Goal: Task Accomplishment & Management: Complete application form

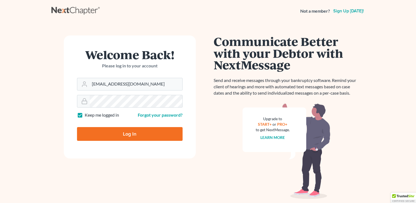
type input "[EMAIL_ADDRESS][DOMAIN_NAME]"
click at [131, 130] on input "Log In" at bounding box center [129, 134] width 105 height 14
type input "Thinking..."
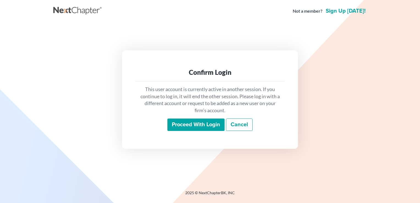
click at [222, 124] on input "Proceed with login" at bounding box center [195, 124] width 57 height 13
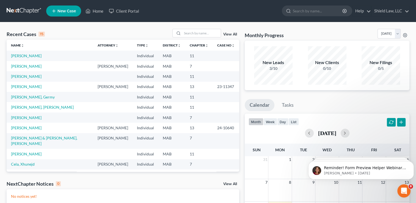
click at [73, 9] on span "New Case" at bounding box center [66, 11] width 18 height 4
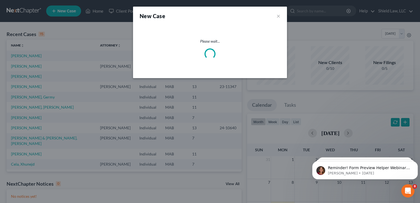
select select "39"
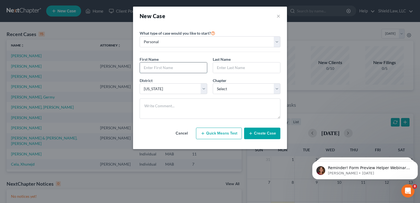
click at [166, 63] on input "text" at bounding box center [173, 67] width 67 height 10
type input "[PERSON_NAME]"
type input "Maisonneuve"
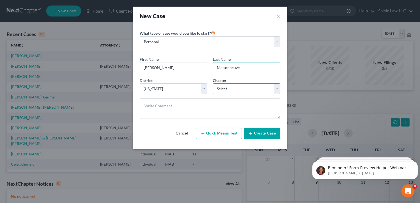
click at [234, 88] on select "Select 7 11 12 13" at bounding box center [247, 88] width 68 height 11
select select "0"
click at [213, 83] on select "Select 7 11 12 13" at bounding box center [247, 88] width 68 height 11
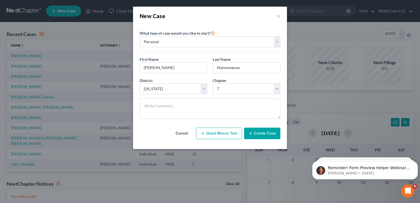
click at [260, 131] on button "Create Case" at bounding box center [262, 133] width 36 height 12
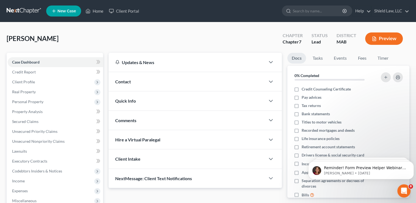
click at [153, 84] on div "Contact" at bounding box center [187, 81] width 157 height 19
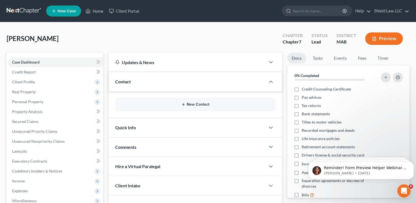
click at [189, 102] on button "New Contact" at bounding box center [194, 104] width 151 height 4
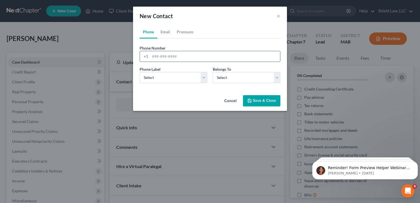
click at [168, 55] on input "tel" at bounding box center [215, 56] width 130 height 10
type input "[PHONE_NUMBER]"
drag, startPoint x: 171, startPoint y: 77, endPoint x: 170, endPoint y: 83, distance: 5.6
click at [171, 77] on select "Select Mobile Home Work Other" at bounding box center [174, 77] width 68 height 11
select select "0"
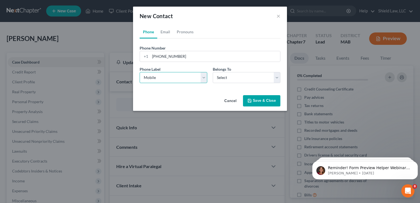
click at [140, 72] on select "Select Mobile Home Work Other" at bounding box center [174, 77] width 68 height 11
click at [230, 76] on select "Select Client Other" at bounding box center [247, 77] width 68 height 11
select select "0"
click at [213, 72] on select "Select Client Other" at bounding box center [247, 77] width 68 height 11
select select "0"
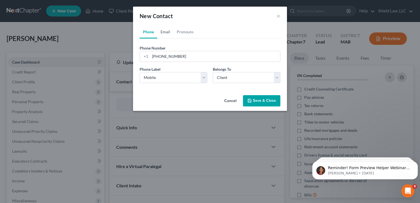
click at [169, 28] on link "Email" at bounding box center [165, 31] width 16 height 13
click at [170, 58] on input "email" at bounding box center [215, 56] width 130 height 10
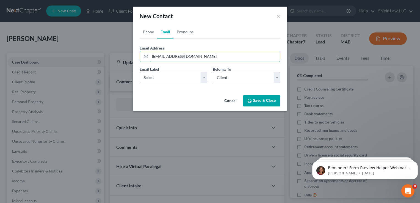
type input "[EMAIL_ADDRESS][DOMAIN_NAME]"
click at [261, 104] on button "Save & Close" at bounding box center [261, 101] width 37 height 12
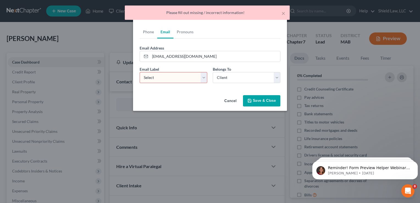
drag, startPoint x: 196, startPoint y: 76, endPoint x: 190, endPoint y: 82, distance: 8.0
click at [196, 76] on select "Select Home Work Other" at bounding box center [174, 77] width 68 height 11
select select "0"
click at [140, 72] on select "Select Home Work Other" at bounding box center [174, 77] width 68 height 11
click at [263, 97] on button "Save & Close" at bounding box center [261, 101] width 37 height 12
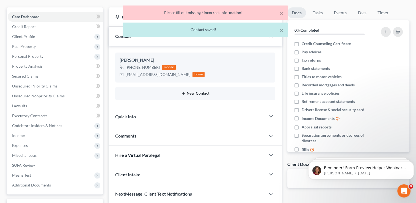
scroll to position [55, 0]
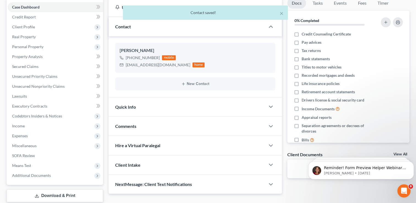
click at [135, 125] on span "Comments" at bounding box center [125, 125] width 21 height 5
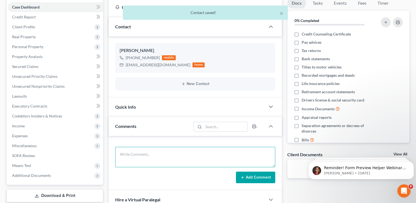
click at [156, 150] on textarea at bounding box center [195, 157] width 160 height 20
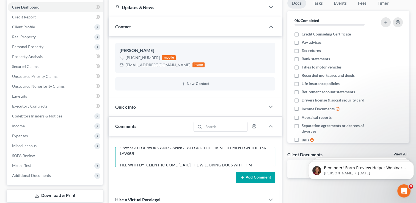
scroll to position [47, 0]
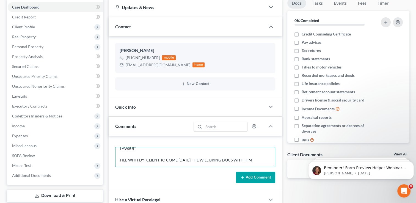
type textarea "25-600 **3K CASH PAID, REF GOOGLE **25K CC DEBT FROM 2 ACCOUNTS **BEING SUED AN…"
click at [272, 175] on button "Add Comment" at bounding box center [255, 177] width 39 height 12
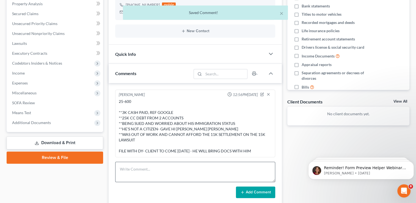
scroll to position [110, 0]
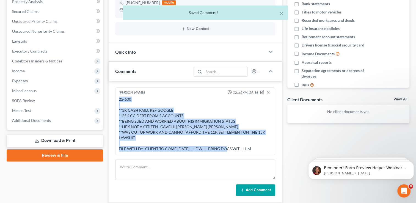
drag, startPoint x: 267, startPoint y: 149, endPoint x: 116, endPoint y: 95, distance: 160.1
click at [116, 95] on div "[PERSON_NAME] 12:56PM[DATE] 25-600 **3K CASH PAID, REF GOOGLE **25K CC DEBT FRO…" at bounding box center [195, 121] width 160 height 68
copy div "25-600 **3K CASH PAID, REF GOOGLE **25K CC DEBT FROM 2 ACCOUNTS **BEING SUED AN…"
